Goal: Transaction & Acquisition: Download file/media

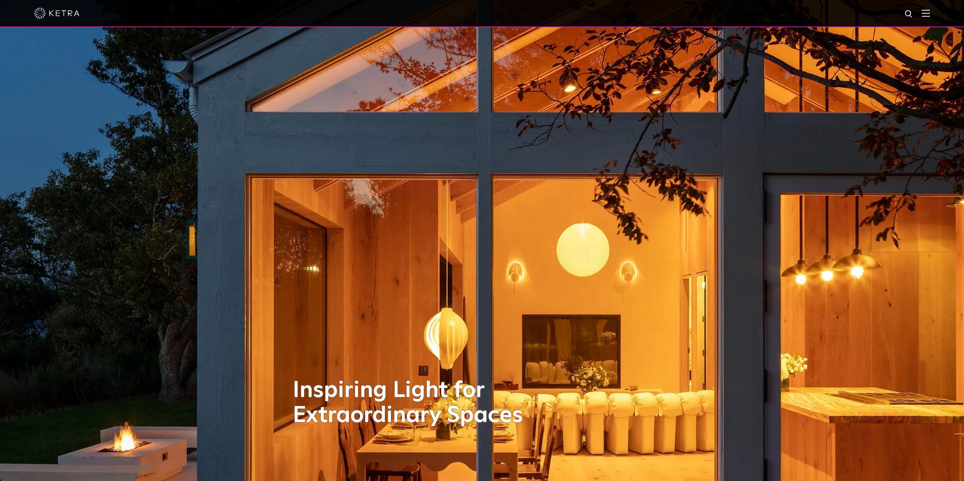
click at [910, 18] on div at bounding box center [482, 13] width 964 height 27
click at [910, 18] on img at bounding box center [908, 13] width 9 height 9
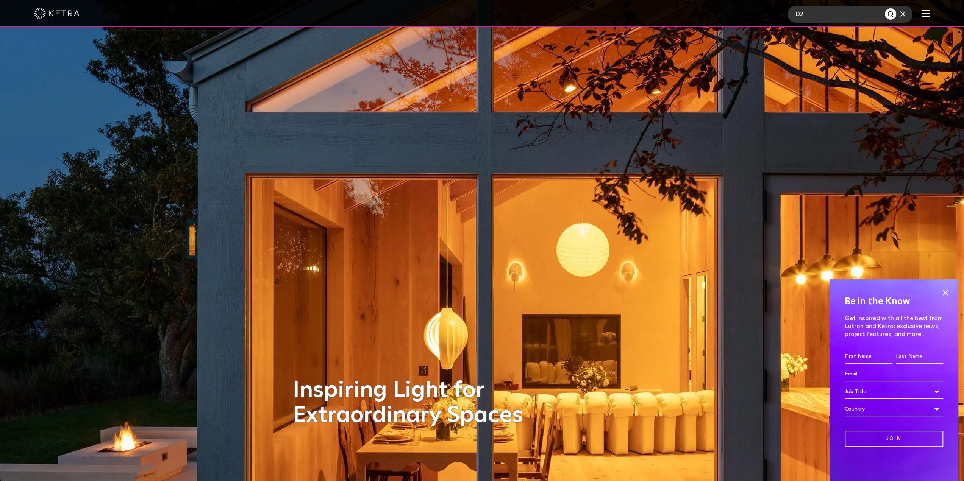
type input "D2"
click at [885, 8] on button "Search" at bounding box center [890, 13] width 11 height 11
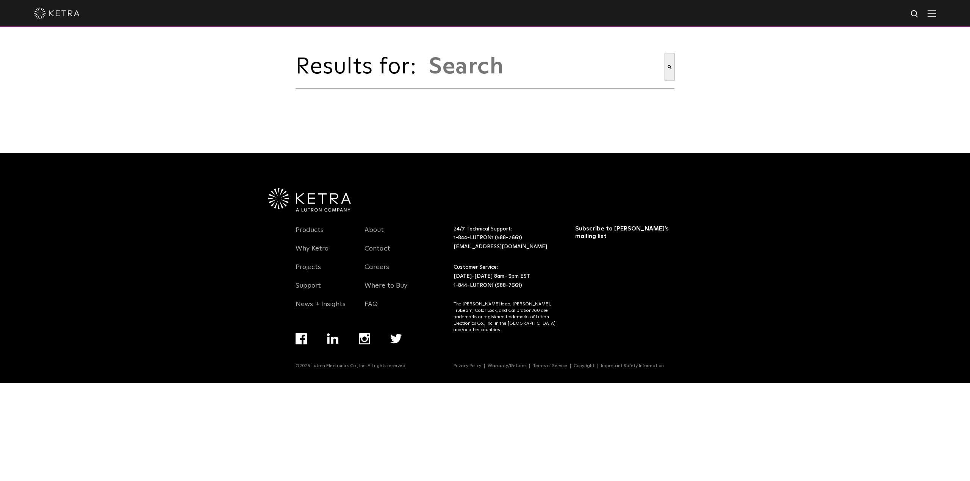
type input "d2"
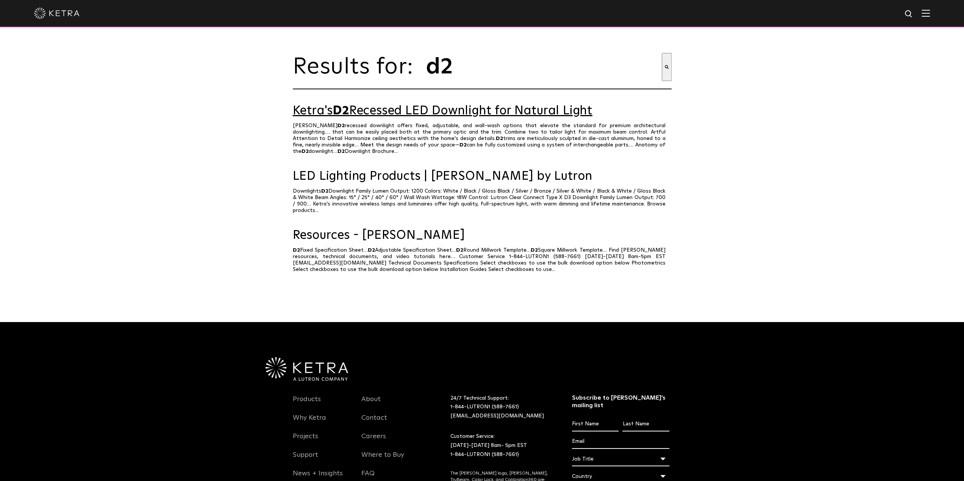
click at [413, 118] on link "Ketra's D2 Recessed LED Downlight for Natural Light" at bounding box center [482, 111] width 379 height 13
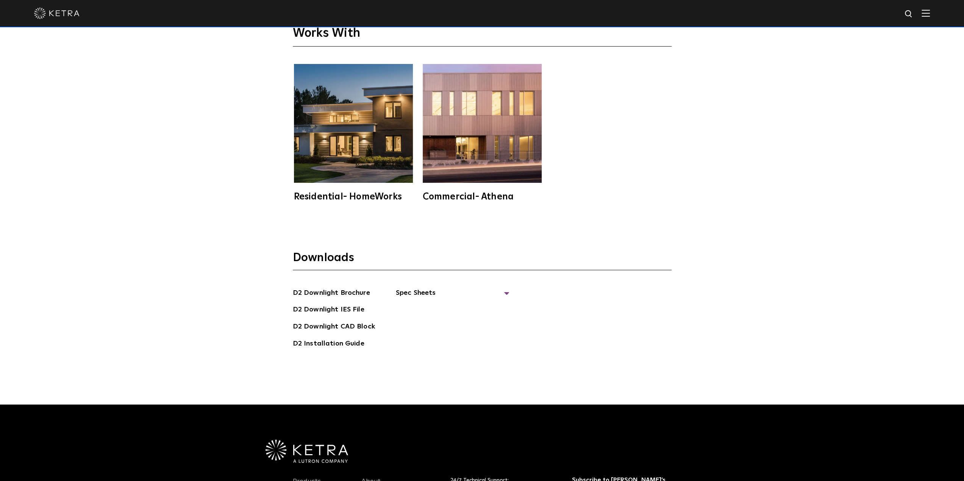
scroll to position [2503, 0]
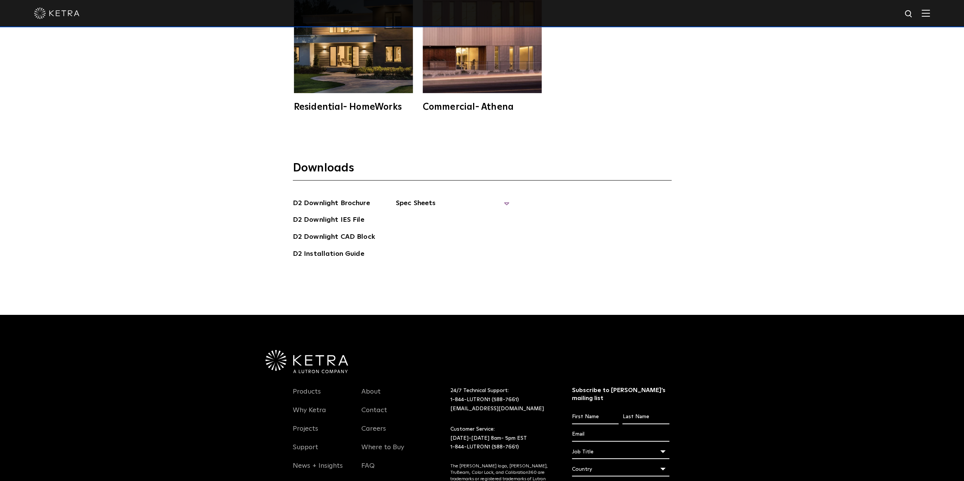
click at [423, 202] on span "Spec Sheets" at bounding box center [453, 206] width 114 height 17
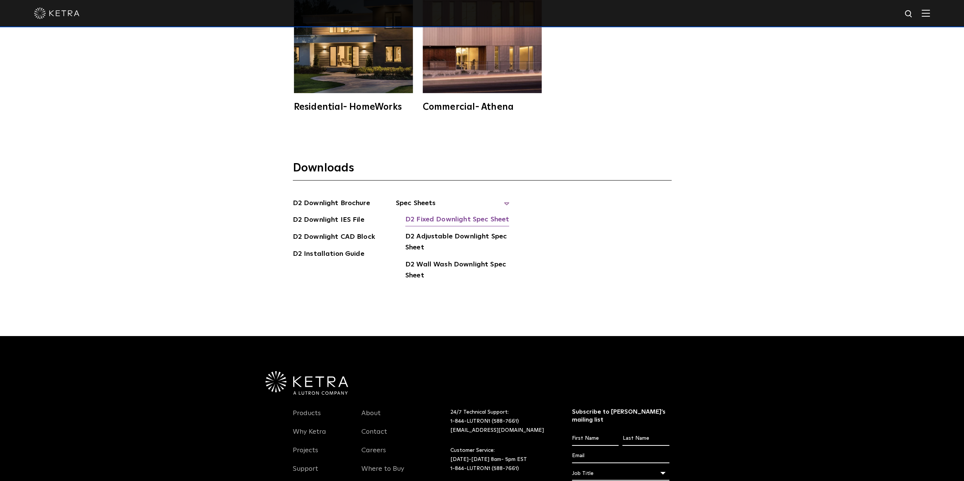
click at [473, 221] on link "D2 Fixed Downlight Spec Sheet" at bounding box center [457, 220] width 104 height 12
